Goal: Obtain resource: Obtain resource

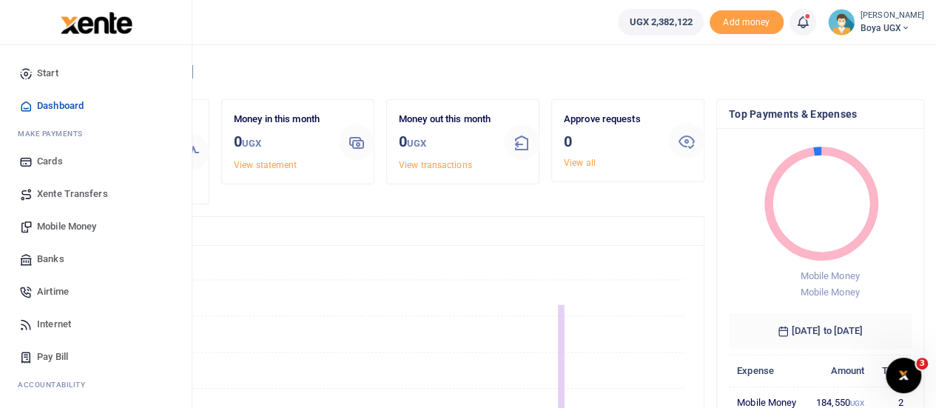
click at [83, 195] on span "Xente Transfers" at bounding box center [72, 194] width 71 height 15
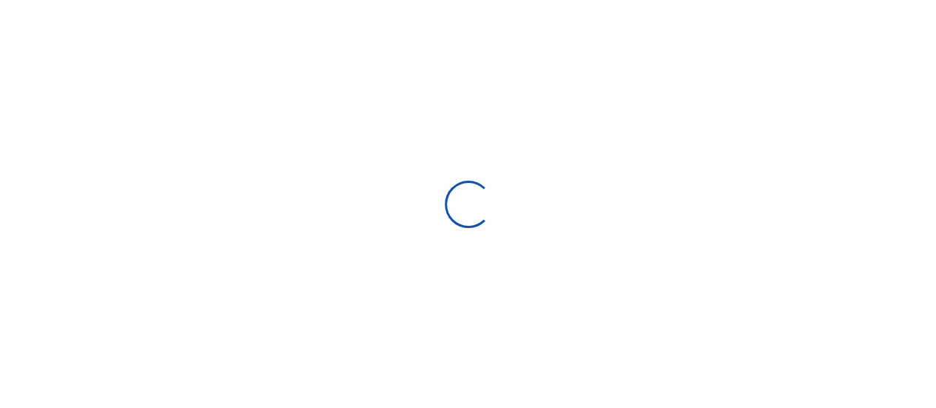
select select "Loading categories"
select select
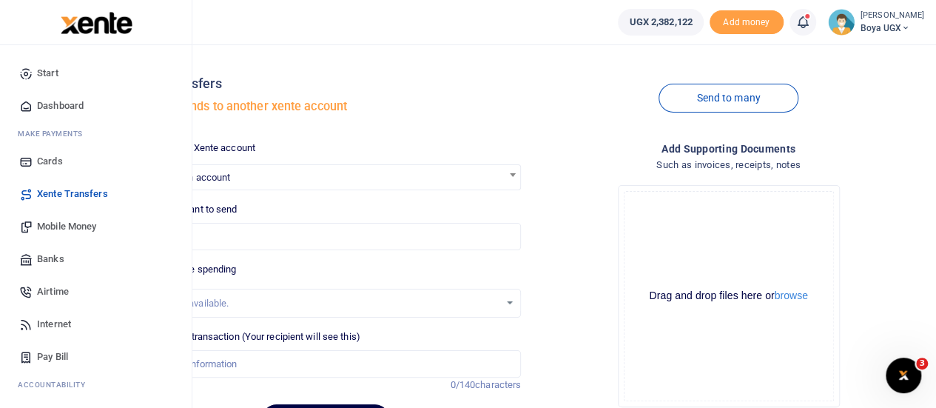
click at [56, 104] on span "Dashboard" at bounding box center [60, 105] width 47 height 15
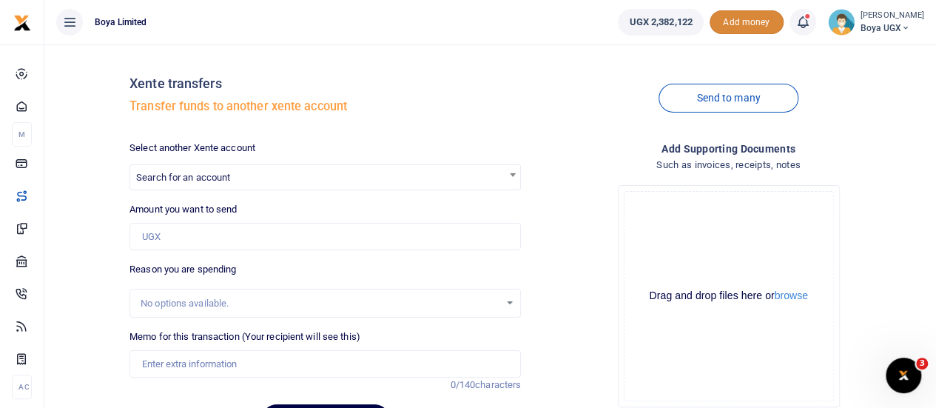
click at [756, 22] on span "Add money" at bounding box center [747, 22] width 74 height 24
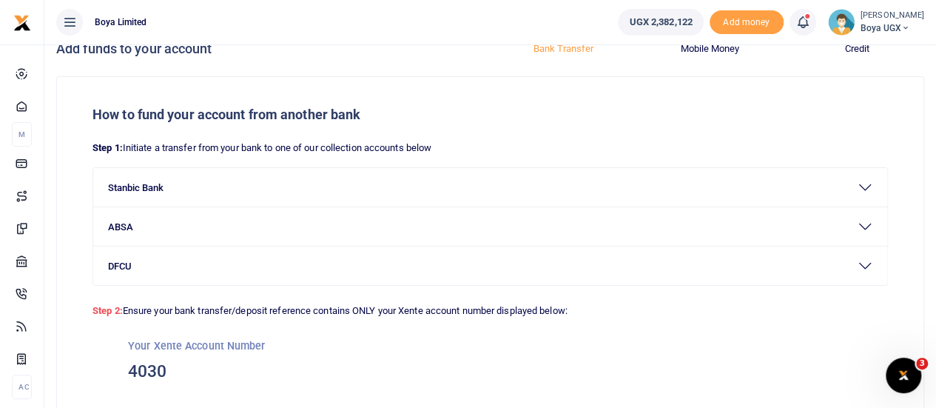
scroll to position [22, 0]
click at [139, 229] on button "ABSA" at bounding box center [490, 227] width 794 height 38
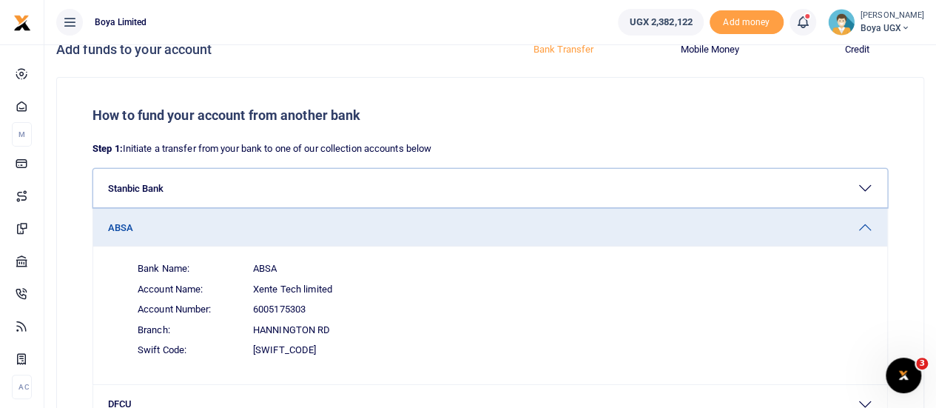
click at [192, 193] on button "Stanbic Bank" at bounding box center [490, 188] width 794 height 38
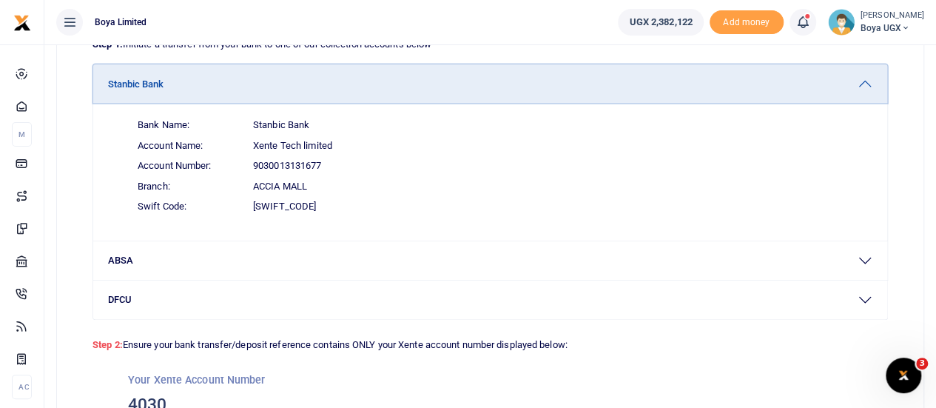
scroll to position [127, 0]
click at [125, 262] on button "ABSA" at bounding box center [490, 260] width 794 height 38
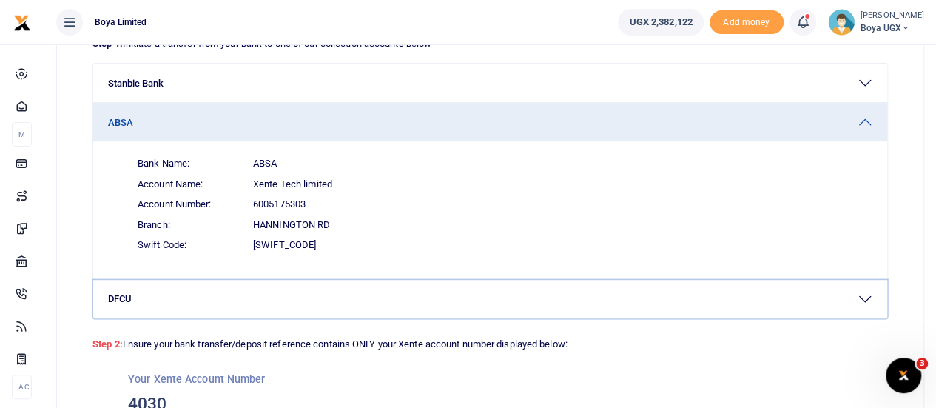
click at [124, 300] on button "DFCU" at bounding box center [490, 299] width 794 height 38
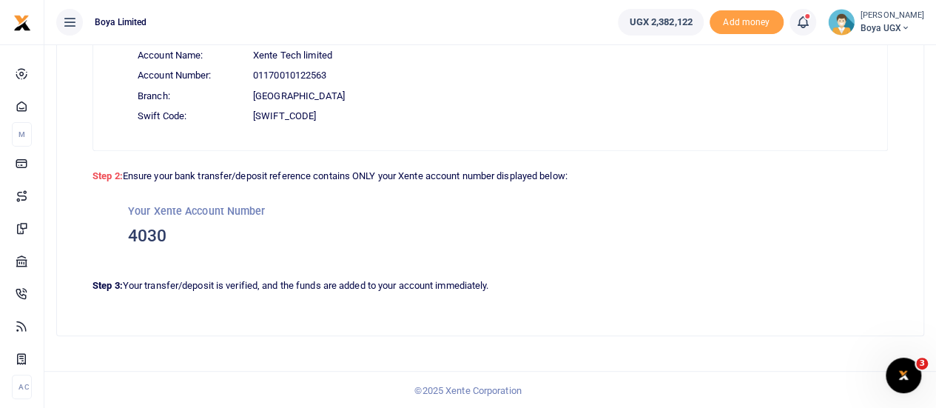
scroll to position [0, 0]
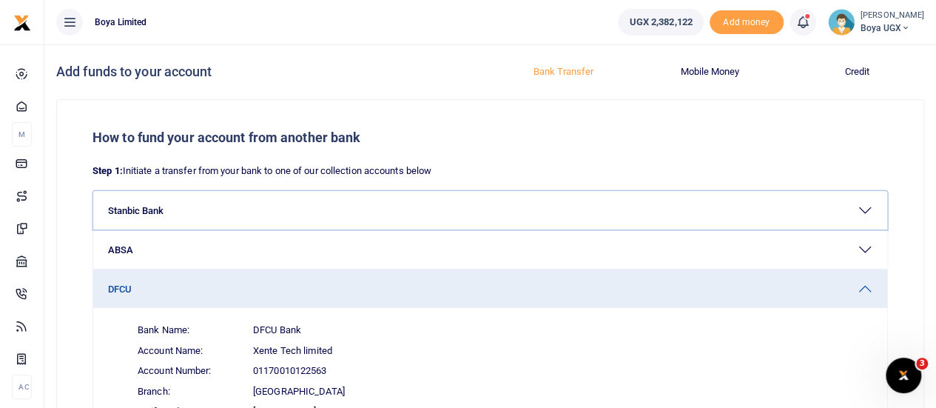
click at [168, 209] on button "Stanbic Bank" at bounding box center [490, 210] width 794 height 38
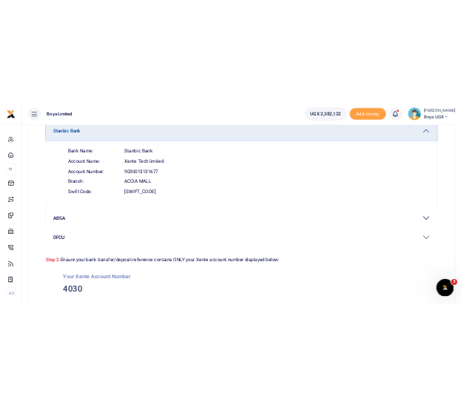
scroll to position [149, 0]
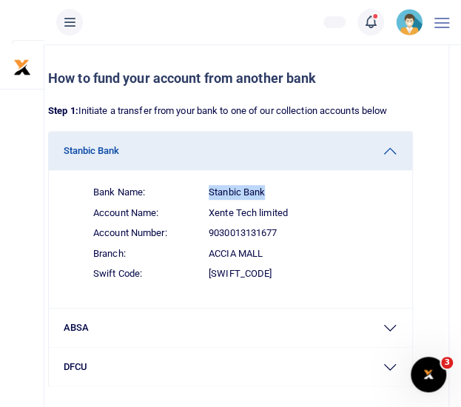
drag, startPoint x: 209, startPoint y: 195, endPoint x: 267, endPoint y: 191, distance: 58.6
click at [267, 191] on span "Bank Name: Stanbic Bank" at bounding box center [239, 192] width 316 height 21
copy span "Stanbic Bank"
click at [207, 232] on span "Account Number: 9030013131677" at bounding box center [239, 233] width 316 height 21
drag, startPoint x: 209, startPoint y: 232, endPoint x: 285, endPoint y: 232, distance: 75.5
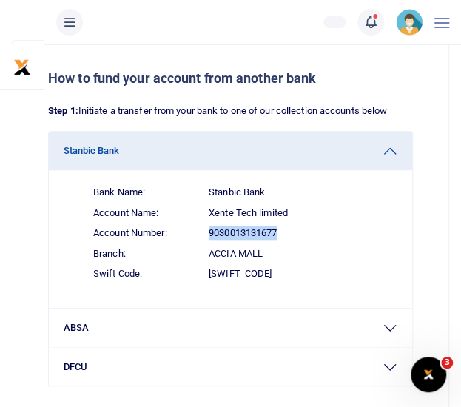
click at [285, 232] on span "Account Number: 9030013131677" at bounding box center [239, 233] width 316 height 21
copy span "9030013131677"
drag, startPoint x: 209, startPoint y: 275, endPoint x: 254, endPoint y: 275, distance: 45.1
click at [254, 275] on span "[SWIFT_CODE]" at bounding box center [240, 273] width 63 height 15
copy span "[SWIFT_CODE]"
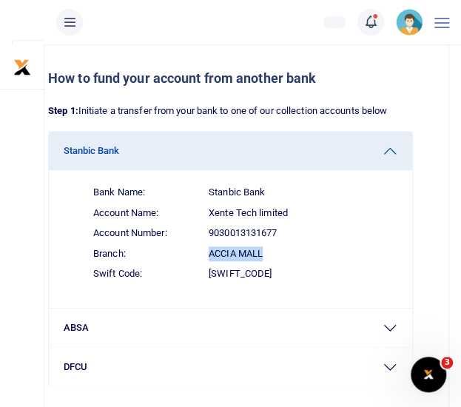
drag, startPoint x: 210, startPoint y: 254, endPoint x: 263, endPoint y: 252, distance: 52.6
click at [263, 252] on span "Accia Mall" at bounding box center [236, 253] width 54 height 15
copy span "Accia Mall"
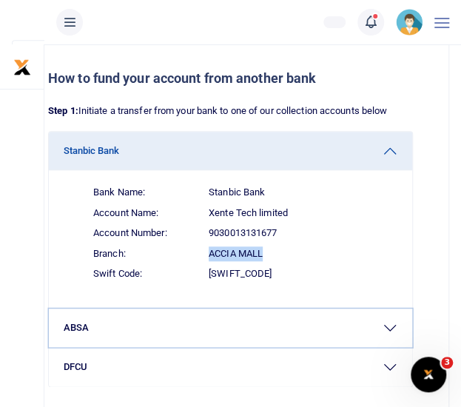
click at [151, 329] on button "ABSA" at bounding box center [230, 328] width 363 height 38
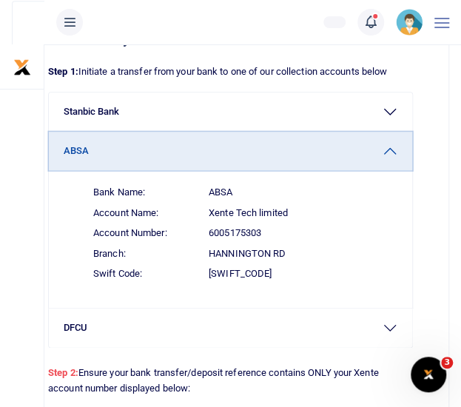
scroll to position [189, 0]
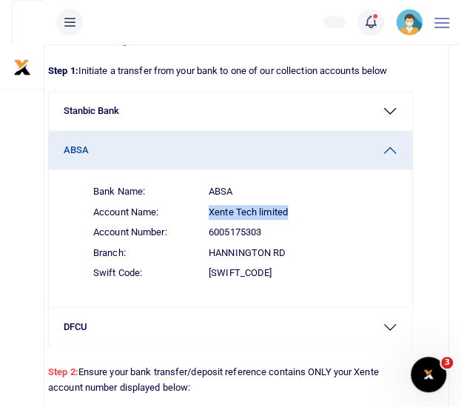
drag, startPoint x: 209, startPoint y: 213, endPoint x: 288, endPoint y: 207, distance: 78.7
click at [288, 207] on span "Xente Tech limited" at bounding box center [248, 212] width 79 height 15
copy span "Xente Tech limited"
drag, startPoint x: 209, startPoint y: 233, endPoint x: 265, endPoint y: 230, distance: 55.6
click at [265, 230] on span "Account Number: 6005175303" at bounding box center [239, 232] width 316 height 21
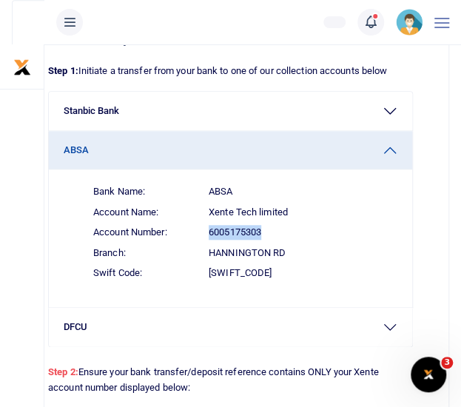
copy span "6005175303"
drag, startPoint x: 209, startPoint y: 272, endPoint x: 258, endPoint y: 272, distance: 48.9
click at [258, 272] on span "Swift Code: [SWIFT_CODE]" at bounding box center [239, 273] width 316 height 21
copy span "[SWIFT_CODE]"
drag, startPoint x: 210, startPoint y: 251, endPoint x: 284, endPoint y: 251, distance: 74.0
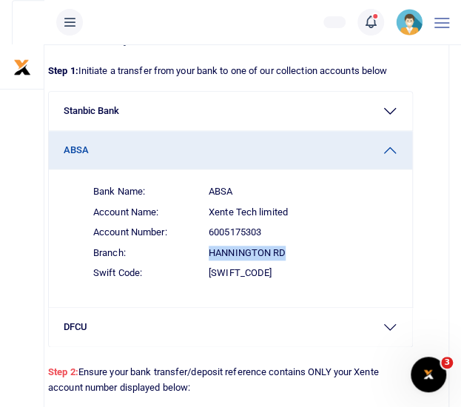
click at [284, 251] on span "Hannington Rd" at bounding box center [247, 253] width 77 height 15
copy span "Hannington Rd"
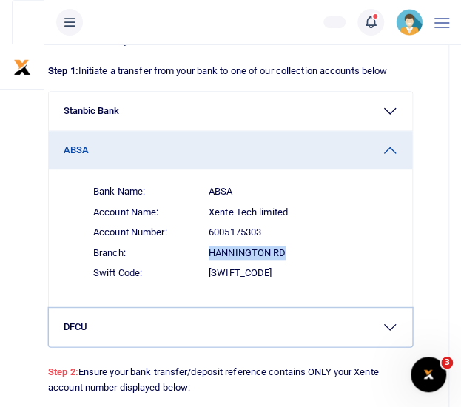
click at [115, 326] on button "DFCU" at bounding box center [230, 327] width 363 height 38
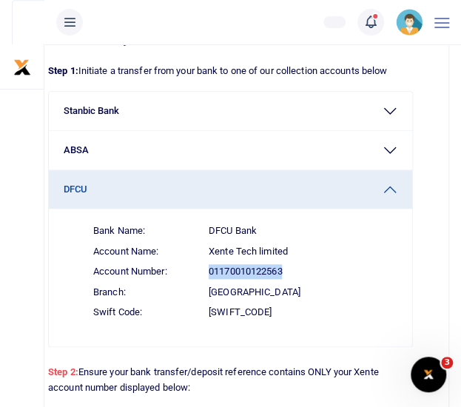
drag, startPoint x: 209, startPoint y: 271, endPoint x: 283, endPoint y: 270, distance: 73.3
click at [282, 270] on span "01170010122563" at bounding box center [245, 271] width 73 height 15
copy span "01170010122563"
drag, startPoint x: 210, startPoint y: 315, endPoint x: 258, endPoint y: 314, distance: 47.4
click at [258, 314] on span "Swift Code: [SWIFT_CODE]" at bounding box center [239, 312] width 316 height 21
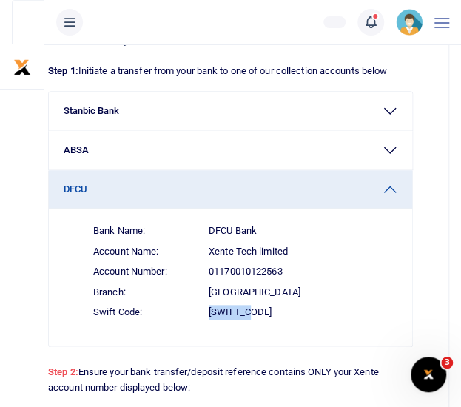
copy span "[SWIFT_CODE]"
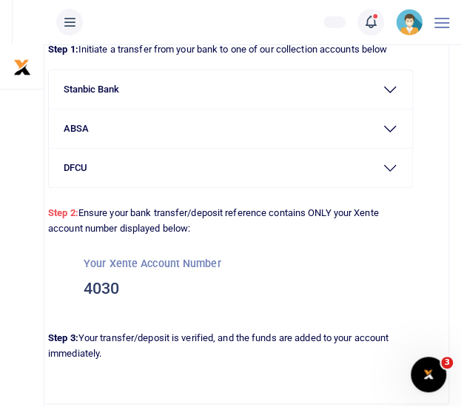
scroll to position [209, 0]
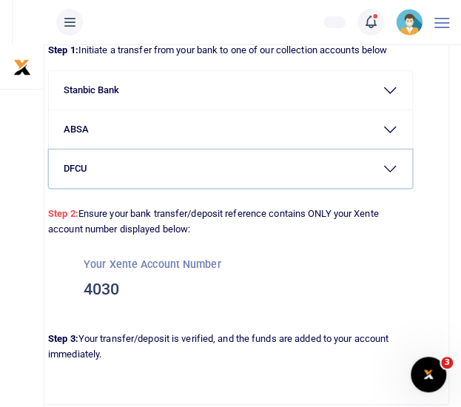
click at [116, 172] on button "DFCU" at bounding box center [230, 168] width 363 height 38
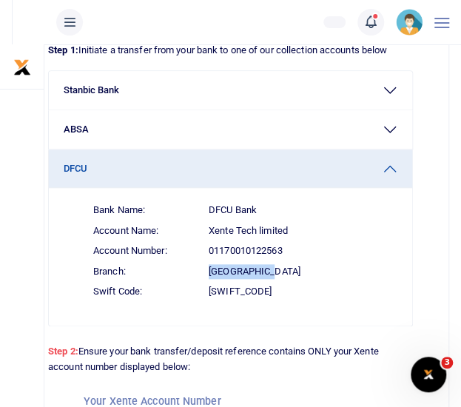
drag, startPoint x: 211, startPoint y: 271, endPoint x: 276, endPoint y: 269, distance: 65.2
click at [276, 269] on span "Branch: Accia Avenue" at bounding box center [239, 271] width 316 height 21
copy span "Accia Avenue"
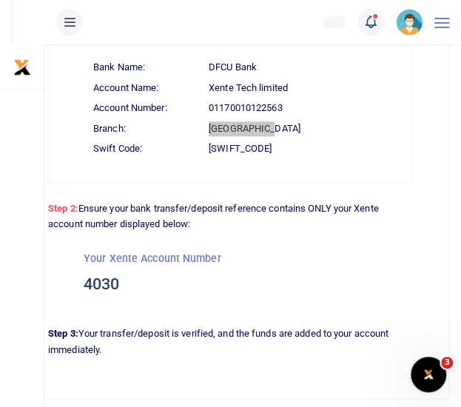
scroll to position [353, 0]
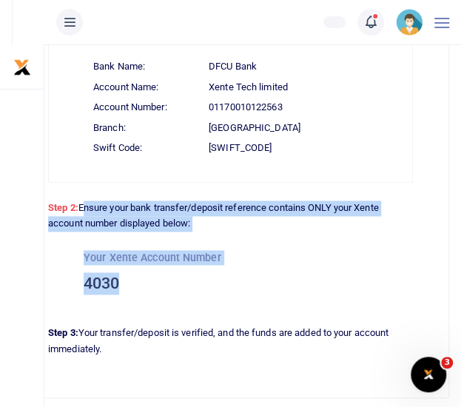
drag, startPoint x: 82, startPoint y: 208, endPoint x: 119, endPoint y: 279, distance: 80.1
click at [119, 279] on div "How to fund your account from another bank Step 1: Initiate a transfer from you…" at bounding box center [231, 117] width 436 height 562
copy div "Ensure your bank transfer/deposit reference contains ONLY your Xente account nu…"
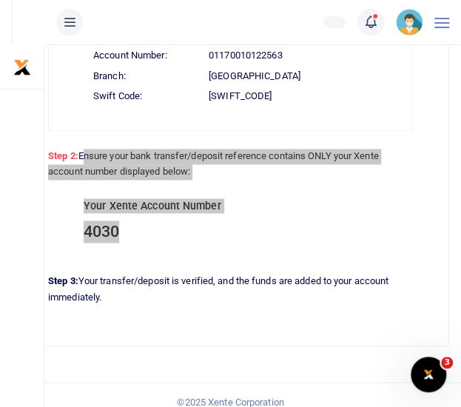
scroll to position [417, 0]
